Goal: Task Accomplishment & Management: Manage account settings

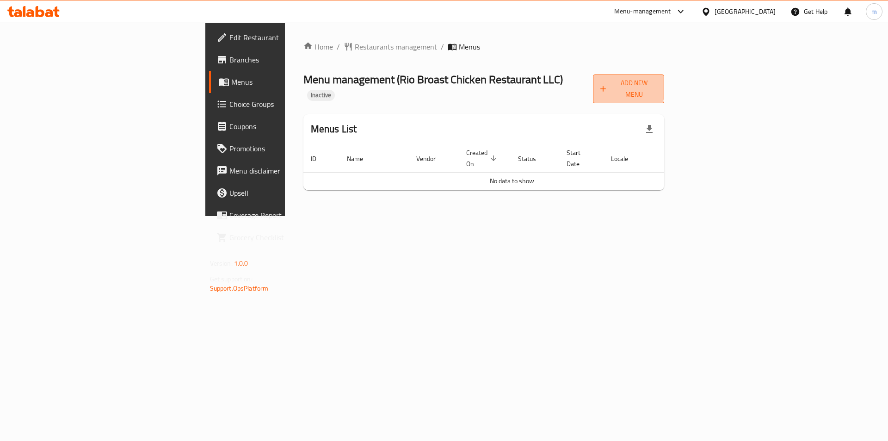
click at [657, 84] on span "Add New Menu" at bounding box center [628, 88] width 56 height 23
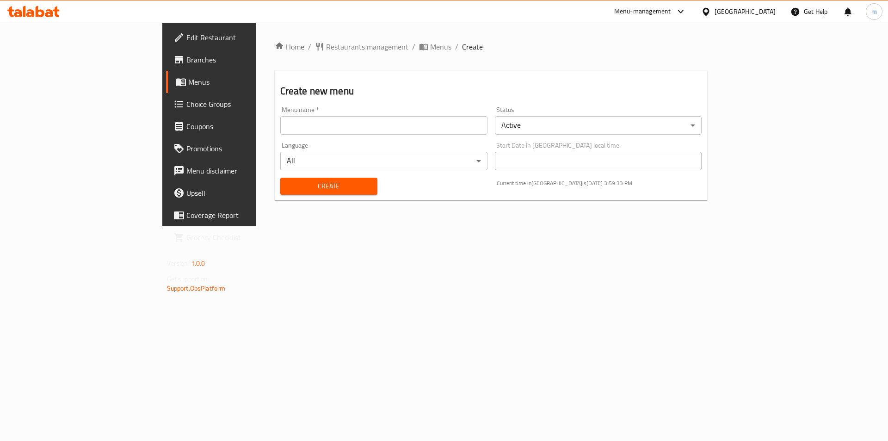
click at [300, 132] on input "text" at bounding box center [383, 125] width 207 height 18
type input "9/9"
click at [310, 189] on span "Create" at bounding box center [329, 186] width 82 height 12
click at [188, 81] on span "Menus" at bounding box center [245, 81] width 115 height 11
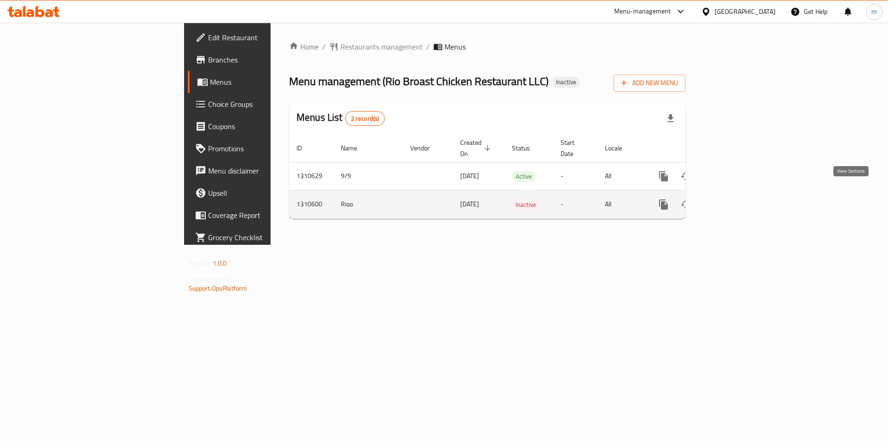
click at [736, 199] on icon "enhanced table" at bounding box center [729, 204] width 11 height 11
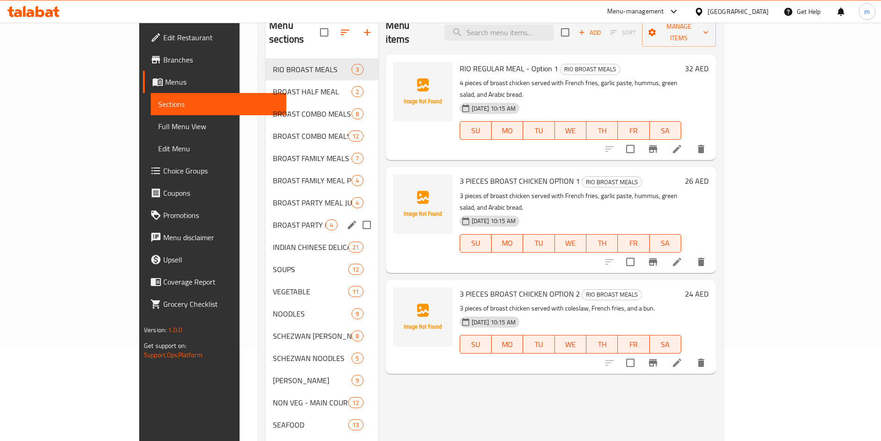
scroll to position [37, 0]
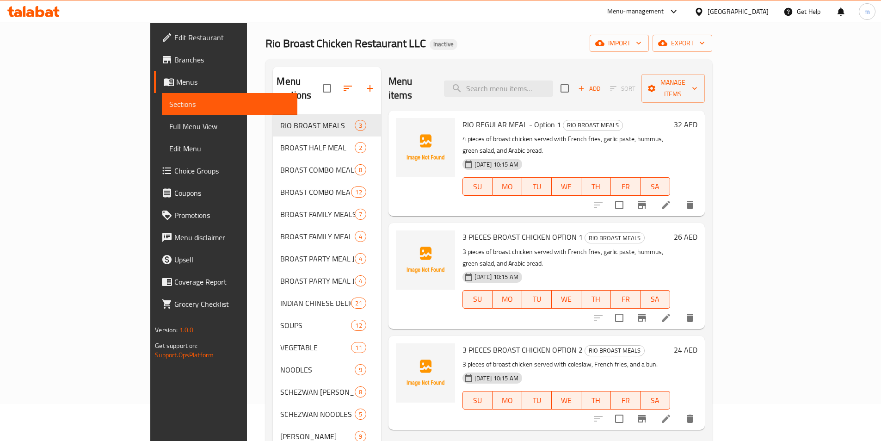
click at [176, 85] on span "Menus" at bounding box center [233, 81] width 114 height 11
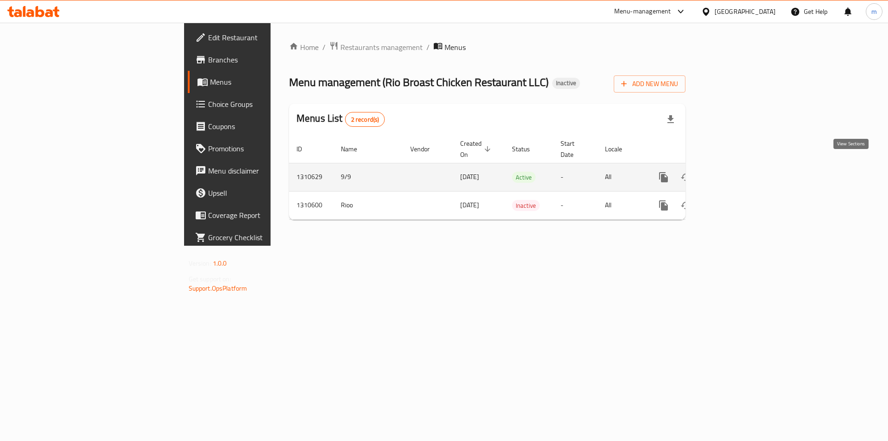
click at [734, 173] on icon "enhanced table" at bounding box center [730, 177] width 8 height 8
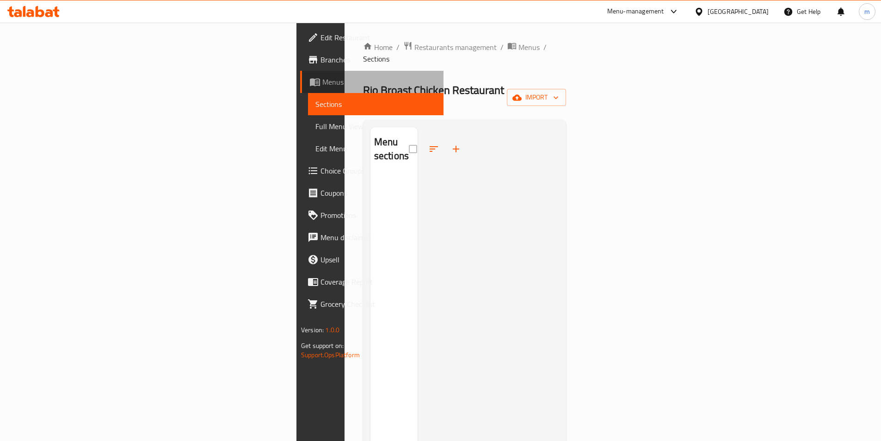
click at [322, 85] on span "Menus" at bounding box center [379, 81] width 114 height 11
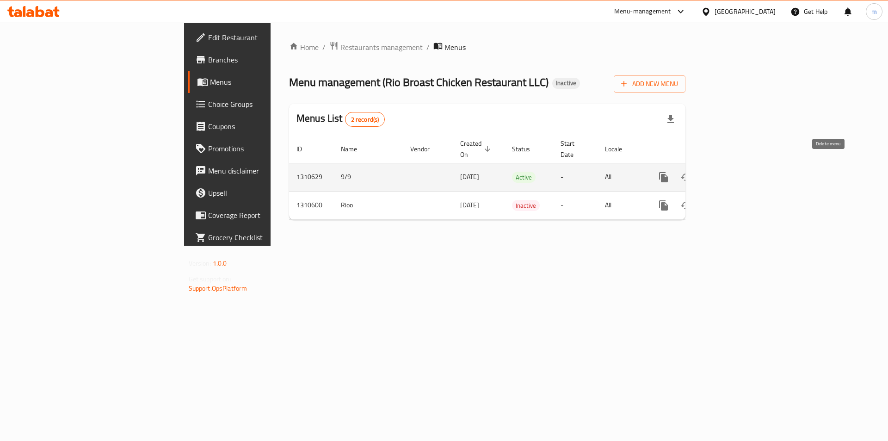
click at [711, 173] on icon "enhanced table" at bounding box center [708, 177] width 6 height 8
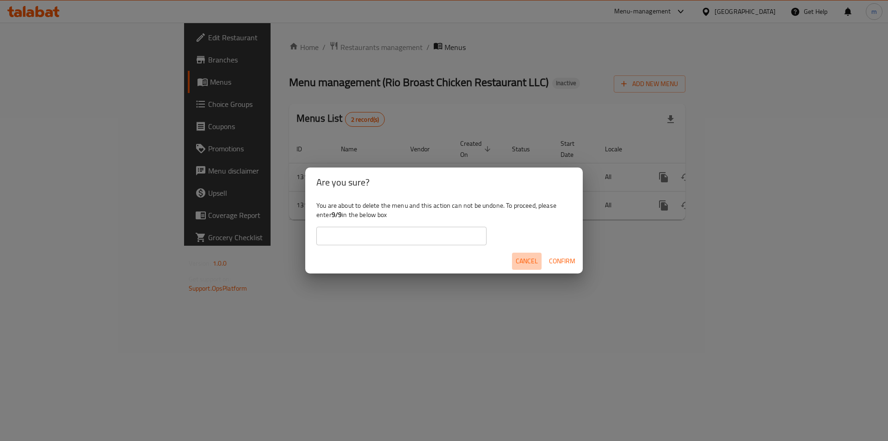
click at [534, 260] on span "Cancel" at bounding box center [526, 261] width 22 height 12
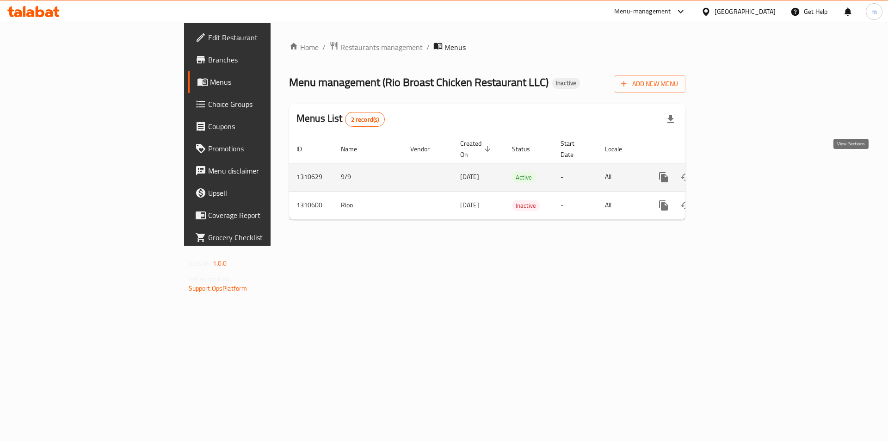
click at [734, 173] on icon "enhanced table" at bounding box center [730, 177] width 8 height 8
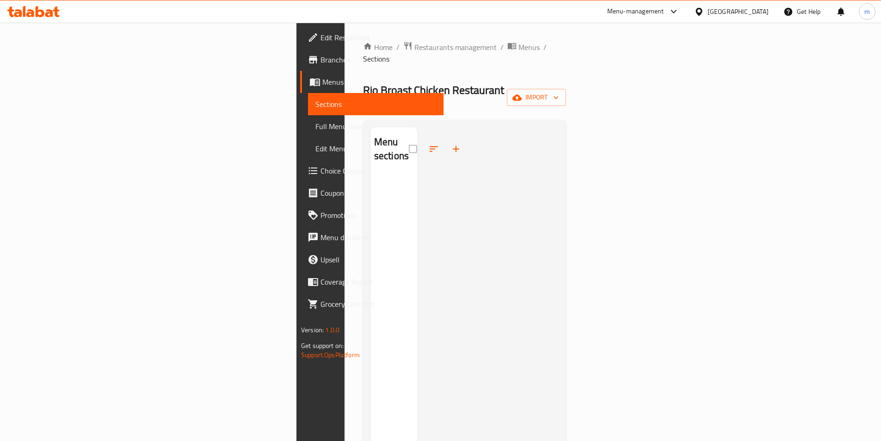
click at [322, 87] on span "Menus" at bounding box center [379, 81] width 114 height 11
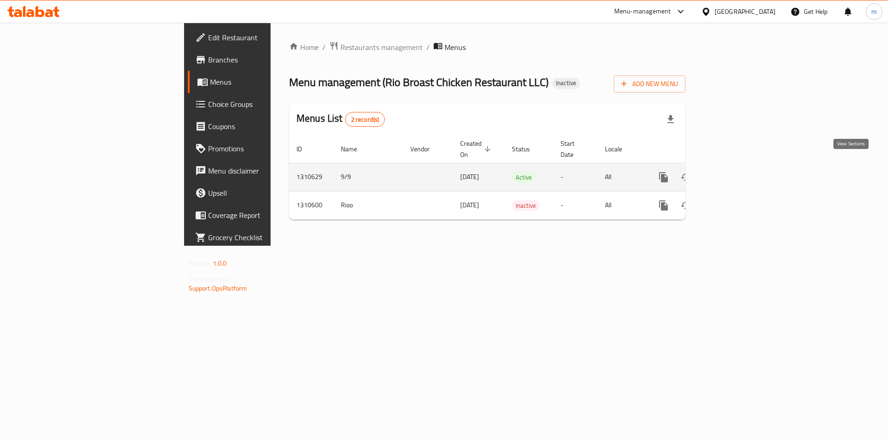
click at [736, 172] on icon "enhanced table" at bounding box center [729, 177] width 11 height 11
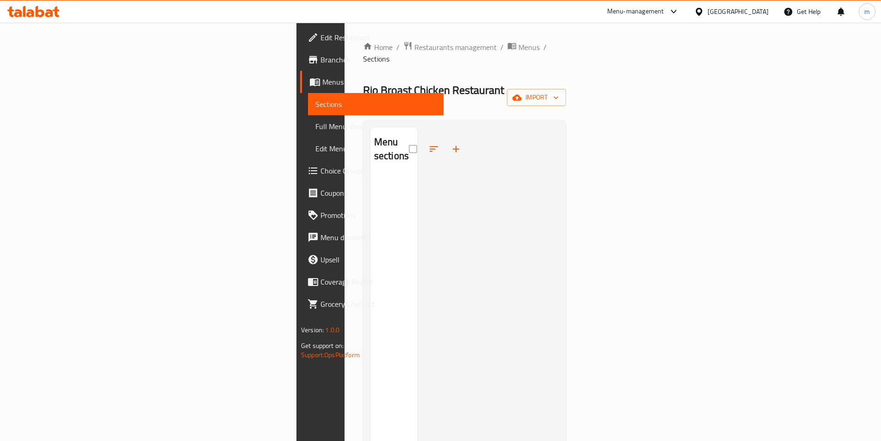
click at [322, 86] on span "Menus" at bounding box center [379, 81] width 114 height 11
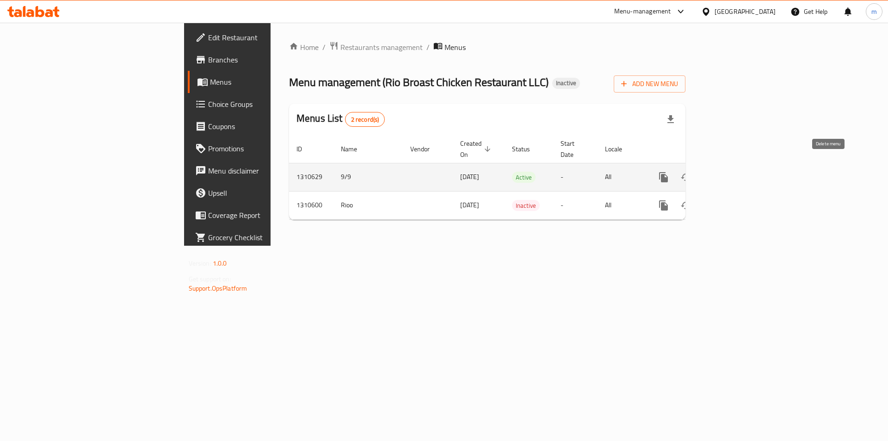
click at [713, 172] on icon "enhanced table" at bounding box center [707, 177] width 11 height 11
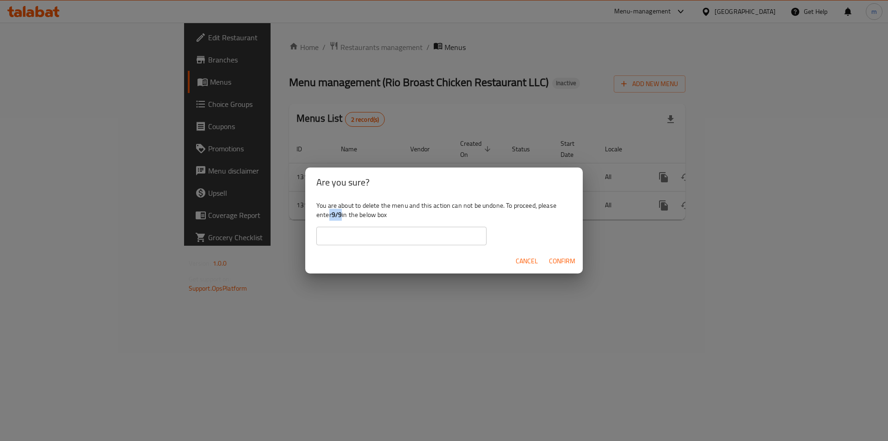
drag, startPoint x: 342, startPoint y: 214, endPoint x: 328, endPoint y: 219, distance: 15.2
click at [328, 219] on div "You are about to delete the menu and this action can not be undone. To proceed,…" at bounding box center [443, 223] width 277 height 52
click at [340, 213] on b "9/9" at bounding box center [336, 215] width 10 height 12
drag, startPoint x: 344, startPoint y: 215, endPoint x: 334, endPoint y: 215, distance: 9.2
click at [334, 215] on div "You are about to delete the menu and this action can not be undone. To proceed,…" at bounding box center [443, 223] width 277 height 52
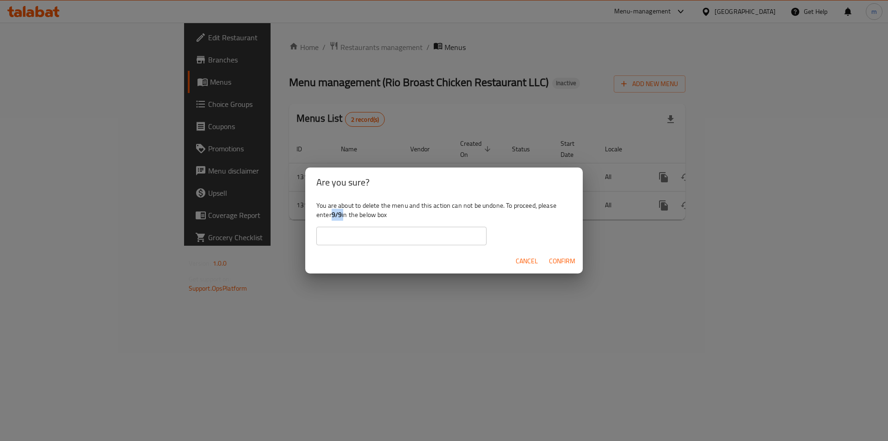
copy div "9/9"
click at [384, 239] on input "text" at bounding box center [401, 236] width 170 height 18
paste input "9/9"
type input "9/9"
click at [552, 266] on span "Confirm" at bounding box center [562, 261] width 26 height 12
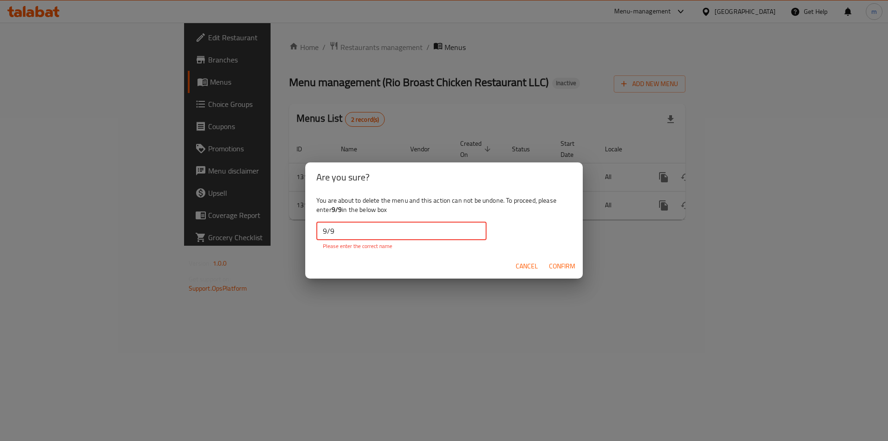
drag, startPoint x: 338, startPoint y: 232, endPoint x: 315, endPoint y: 233, distance: 22.7
click at [315, 233] on div "You are about to delete the menu and this action can not be undone. To proceed,…" at bounding box center [443, 223] width 277 height 62
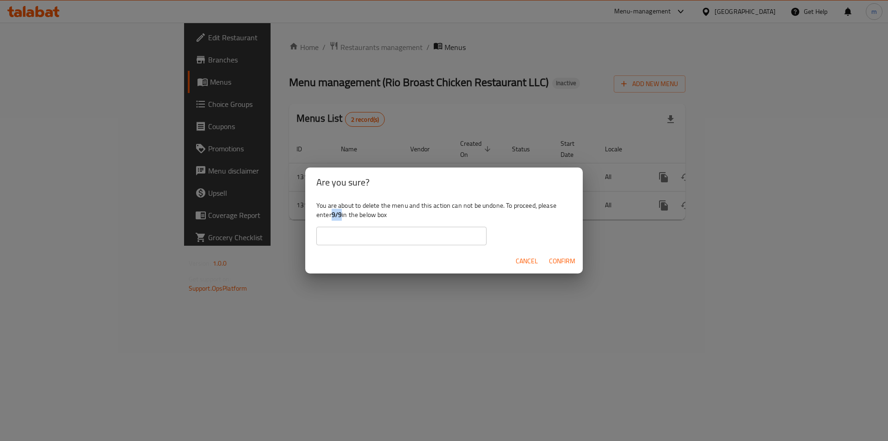
drag, startPoint x: 342, startPoint y: 215, endPoint x: 332, endPoint y: 215, distance: 9.7
click at [332, 215] on div "You are about to delete the menu and this action can not be undone. To proceed,…" at bounding box center [443, 223] width 277 height 52
copy b "9/9"
click at [344, 239] on input "text" at bounding box center [401, 236] width 170 height 18
paste input "9/9"
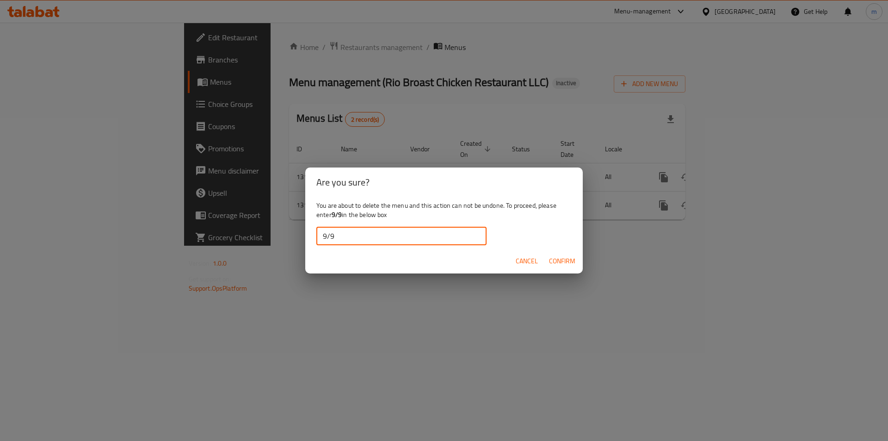
type input "9/9"
click at [552, 264] on span "Confirm" at bounding box center [562, 261] width 26 height 12
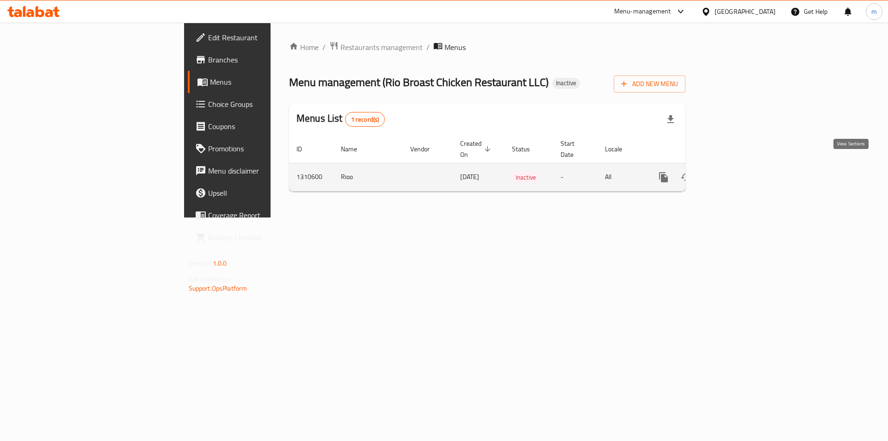
click at [741, 166] on link "enhanced table" at bounding box center [730, 177] width 22 height 22
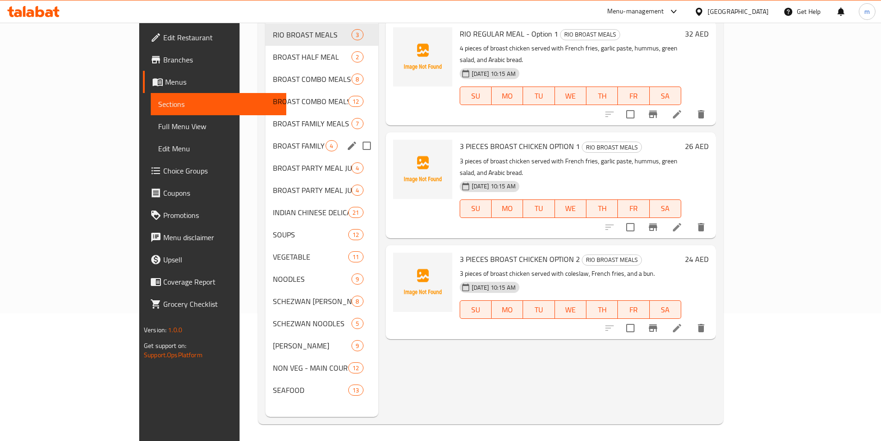
scroll to position [129, 0]
